Goal: Book appointment/travel/reservation

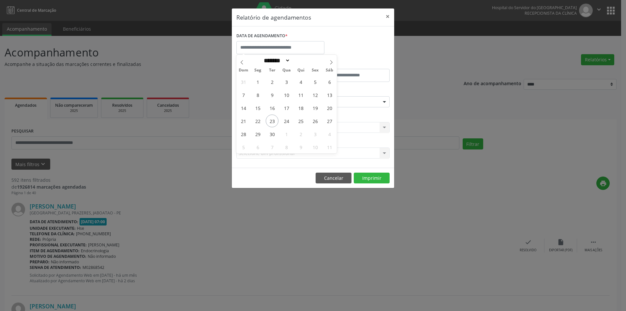
select select "*"
click at [302, 123] on span "25" at bounding box center [300, 120] width 13 height 13
type input "**********"
click at [302, 123] on span "25" at bounding box center [300, 120] width 13 height 13
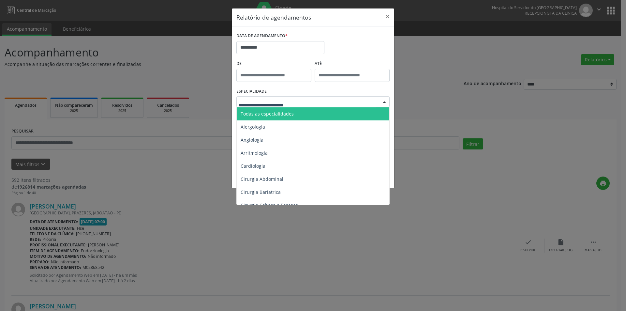
click at [284, 111] on span "Todas as especialidades" at bounding box center [267, 114] width 53 height 6
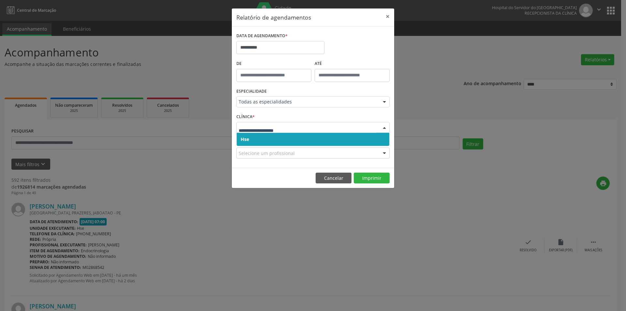
click at [303, 138] on span "Hse" at bounding box center [313, 139] width 153 height 13
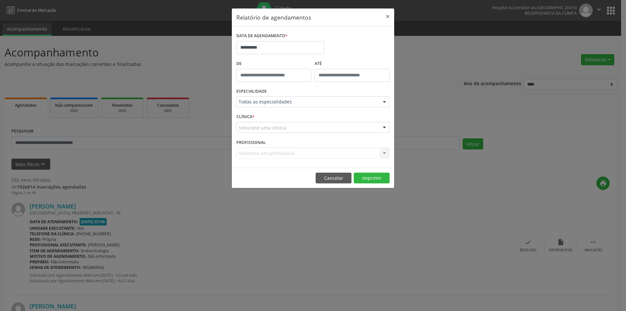
click at [307, 133] on div "Selecione uma clínica Hse Nenhum resultado encontrado para: " " Não há nenhuma …" at bounding box center [312, 127] width 153 height 11
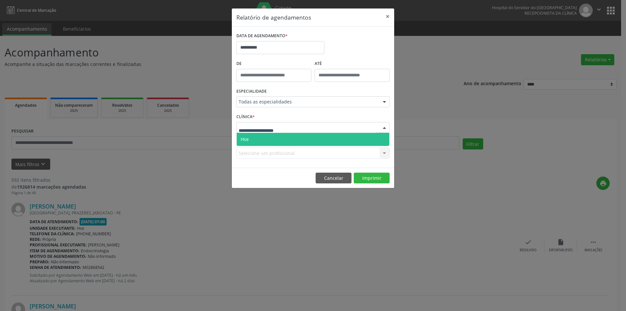
click at [306, 137] on span "Hse" at bounding box center [313, 139] width 153 height 13
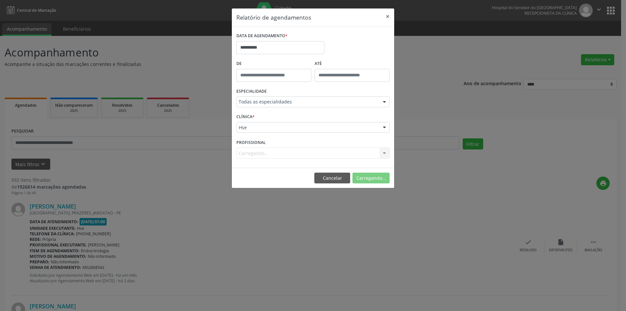
click at [301, 154] on div "Carregando... Todos os profissionais [PERSON_NAME] Interaminense Junior [PERSON…" at bounding box center [312, 152] width 153 height 11
click at [296, 154] on div "Carregando..." at bounding box center [312, 152] width 153 height 11
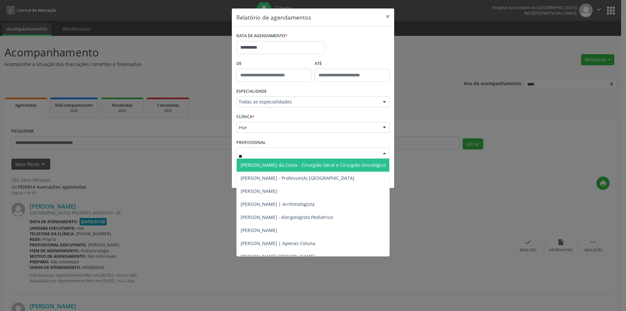
type input "***"
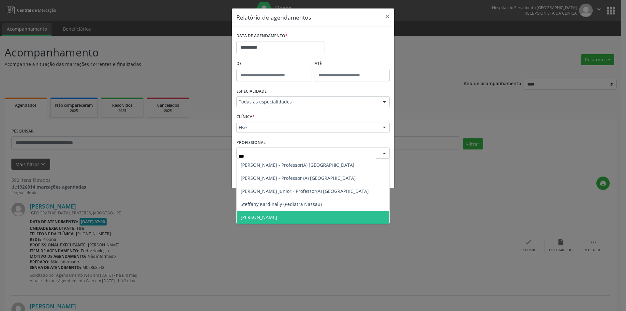
click at [277, 217] on span "[PERSON_NAME]" at bounding box center [259, 217] width 37 height 6
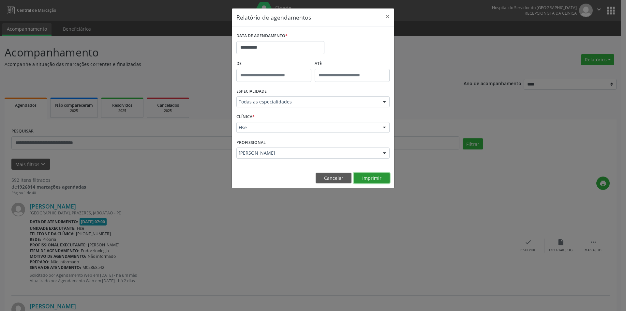
click at [374, 181] on button "Imprimir" at bounding box center [372, 177] width 36 height 11
